Goal: Transaction & Acquisition: Purchase product/service

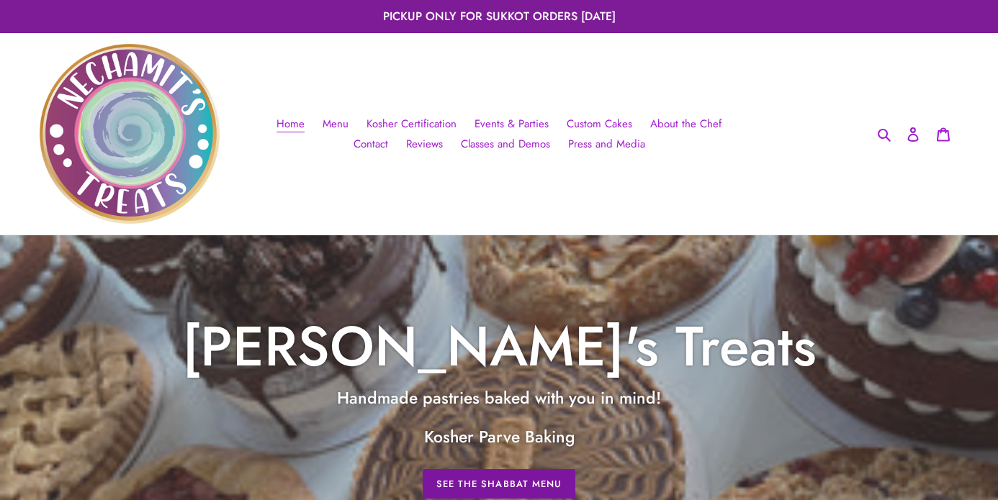
click at [451, 473] on link "See The Shabbat Menu" at bounding box center [498, 484] width 153 height 30
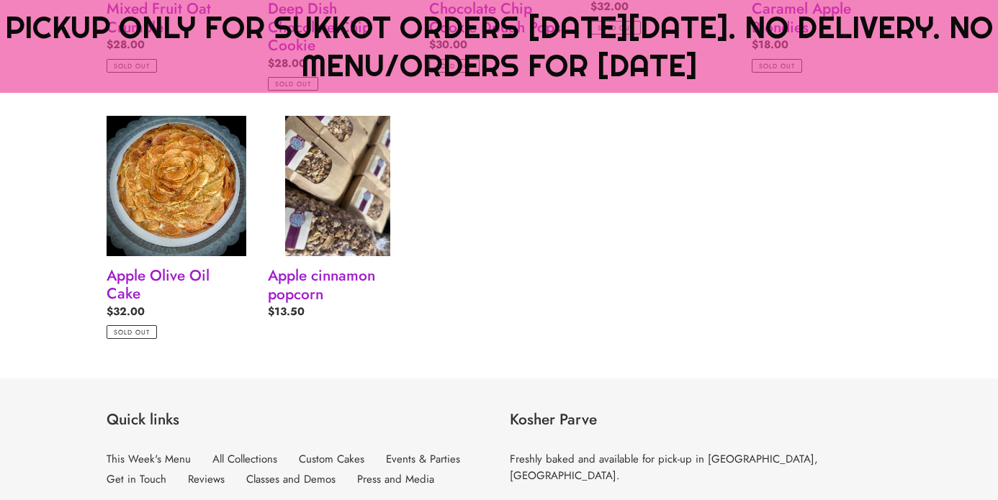
scroll to position [1791, 0]
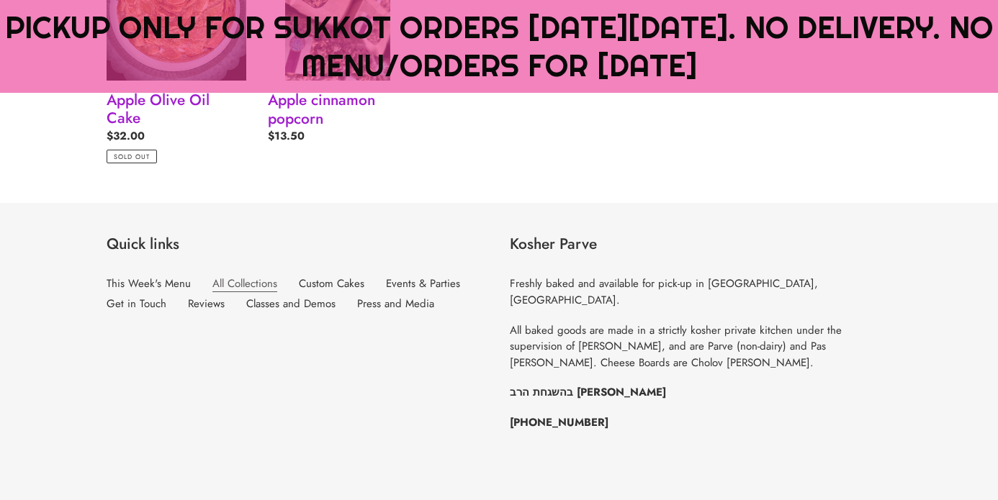
click at [231, 278] on link "All Collections" at bounding box center [244, 284] width 65 height 17
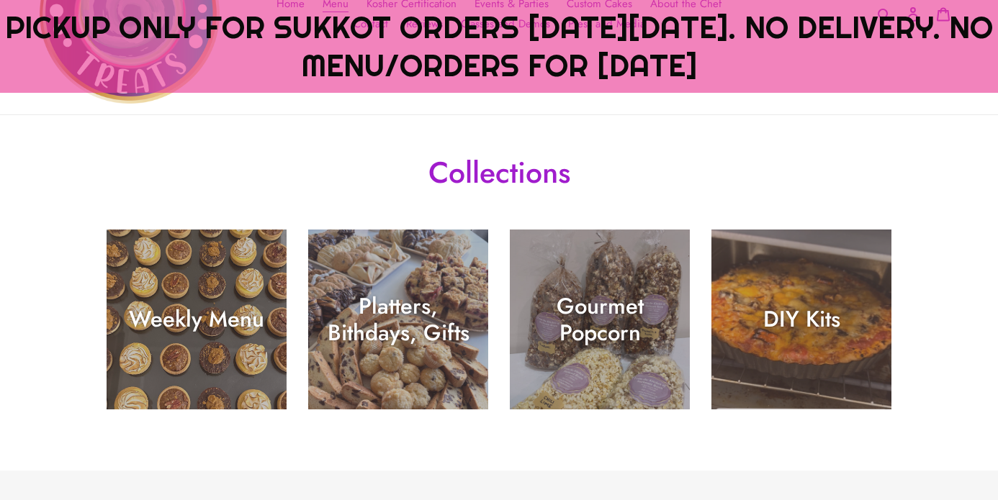
scroll to position [253, 0]
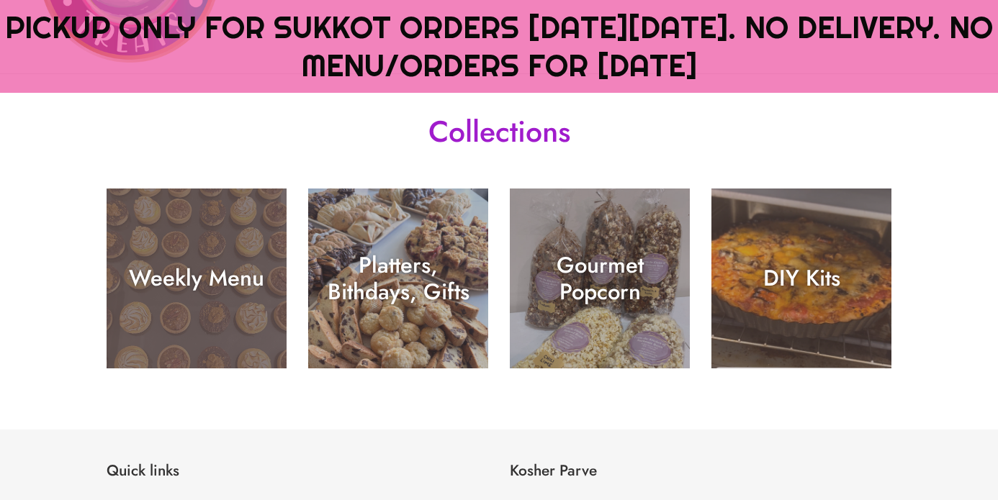
click at [263, 272] on div "Weekly Menu" at bounding box center [197, 279] width 180 height 27
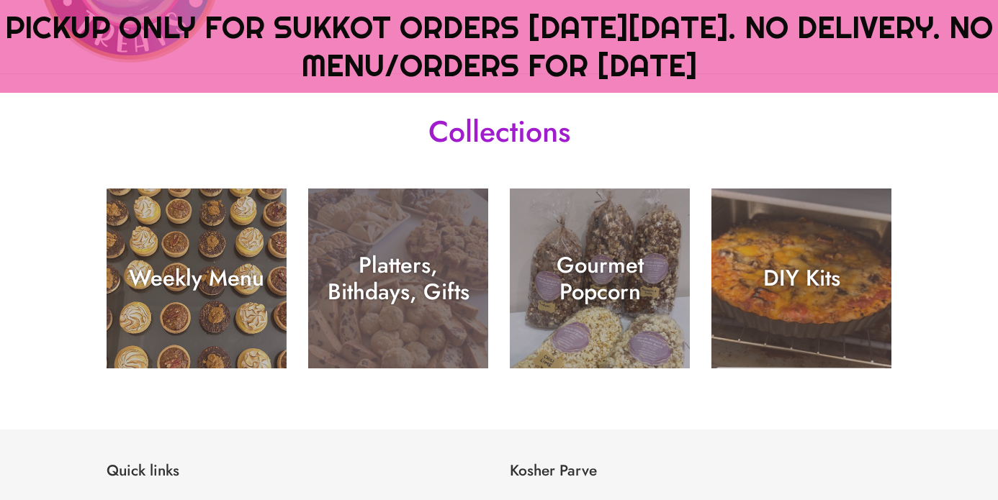
click at [393, 369] on div "Platters, Bithdays, Gifts" at bounding box center [398, 369] width 180 height 0
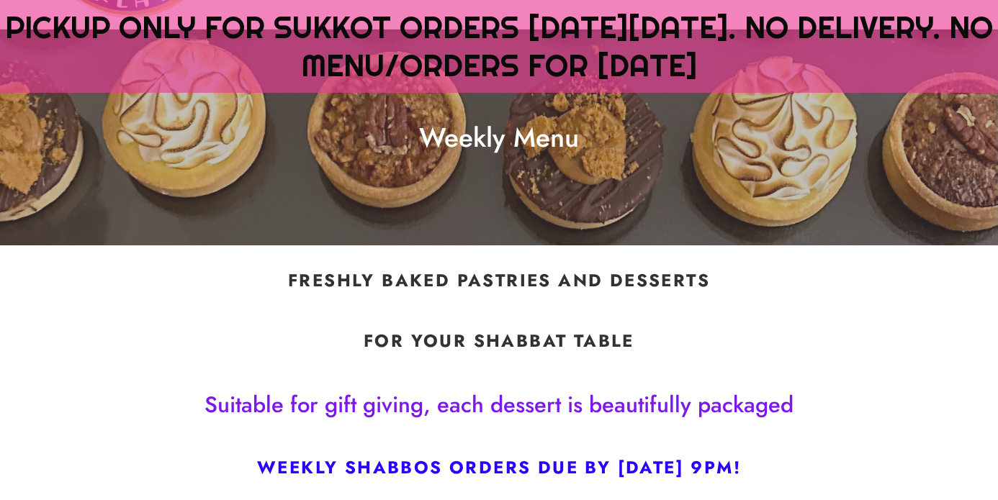
scroll to position [175, 0]
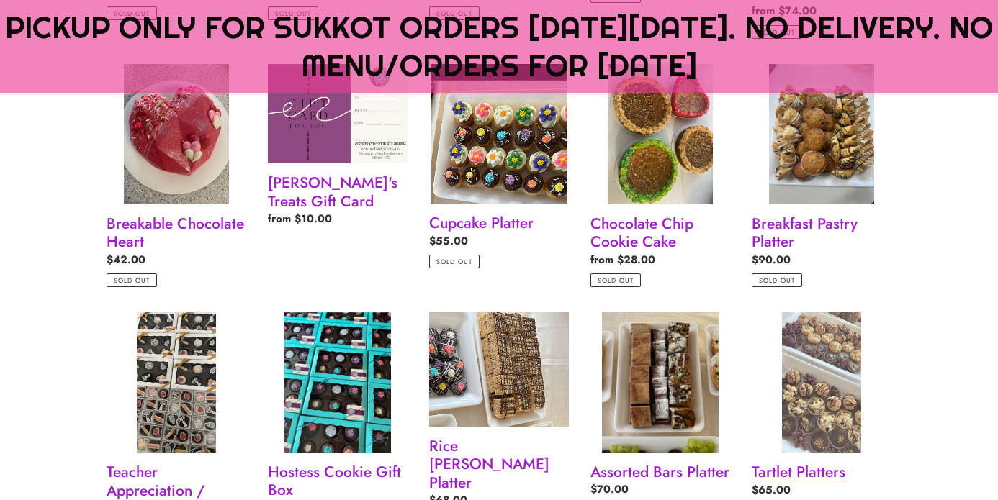
scroll to position [799, 0]
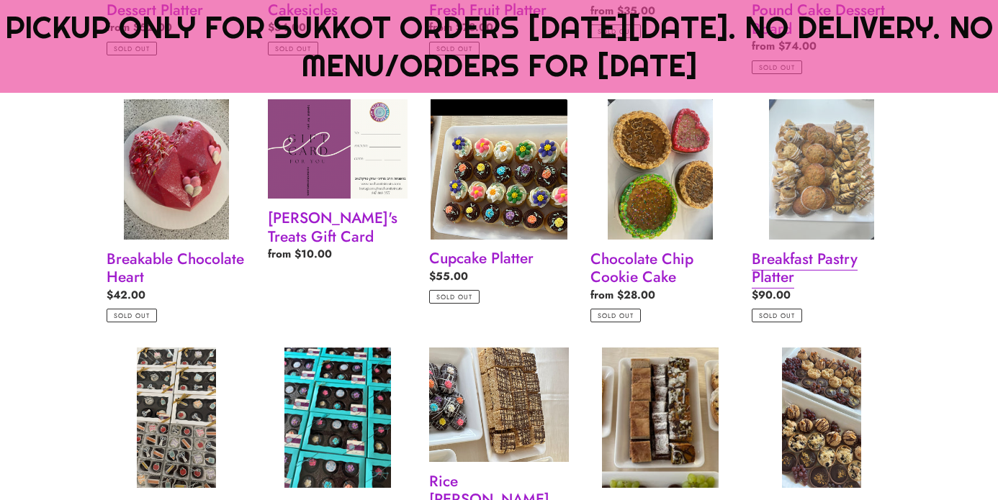
click at [809, 260] on link "Breakfast Pastry Platter" at bounding box center [821, 211] width 140 height 224
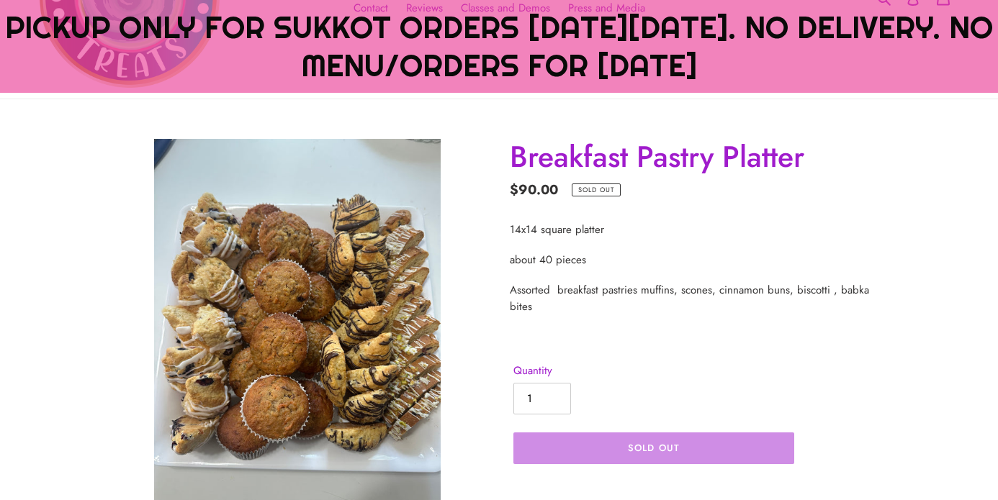
scroll to position [229, 0]
